Goal: Find specific page/section: Find specific page/section

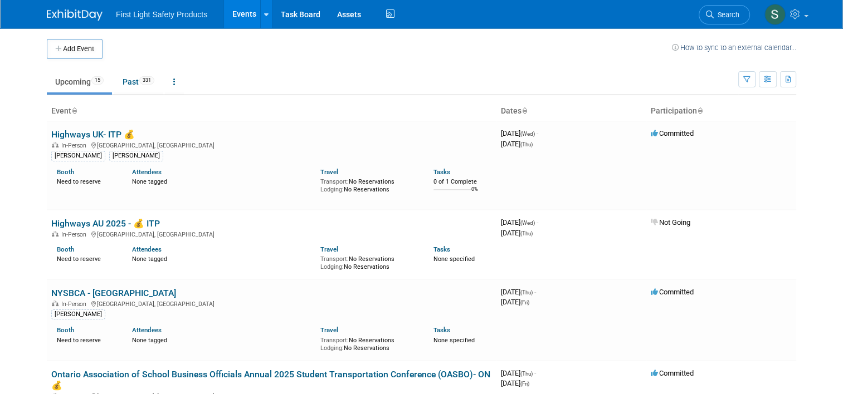
click at [717, 9] on link "Search" at bounding box center [723, 14] width 51 height 19
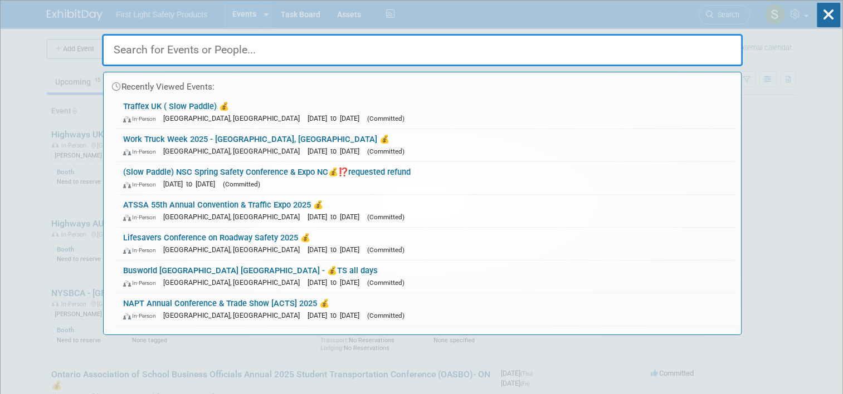
click at [154, 59] on input "text" at bounding box center [422, 50] width 641 height 32
type input "j"
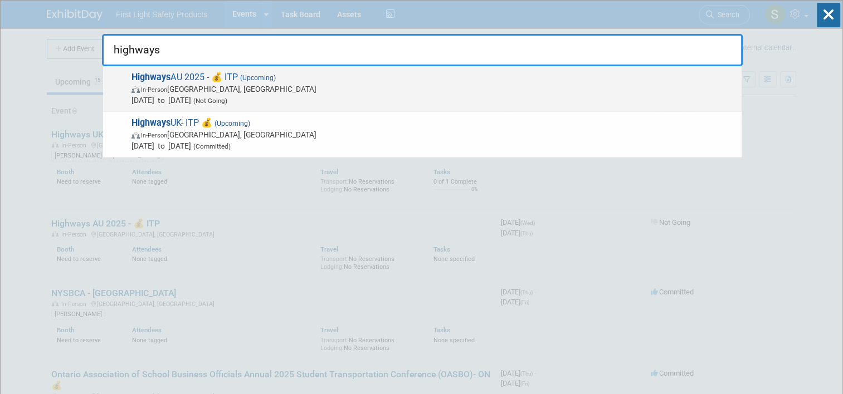
type input "highways"
click at [198, 77] on span "Highways AU 2025 - 💰 ITP (Upcoming) In-Person Sydney, Australia Oct 15, 2025 to…" at bounding box center [432, 89] width 608 height 34
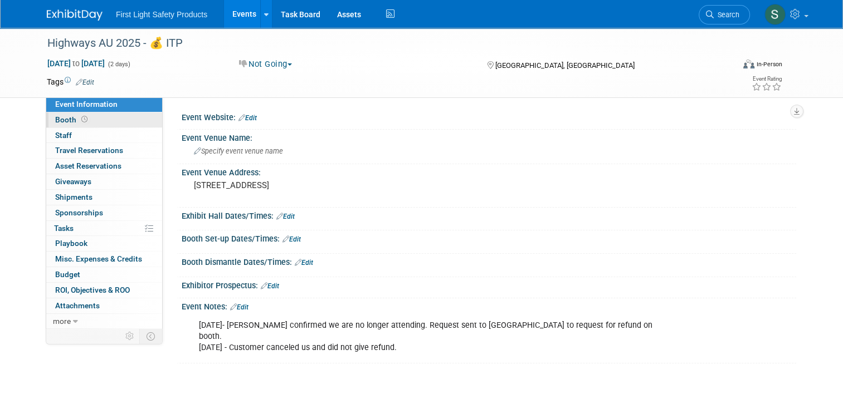
click at [55, 123] on span "Booth" at bounding box center [72, 119] width 35 height 9
